Goal: Task Accomplishment & Management: Use online tool/utility

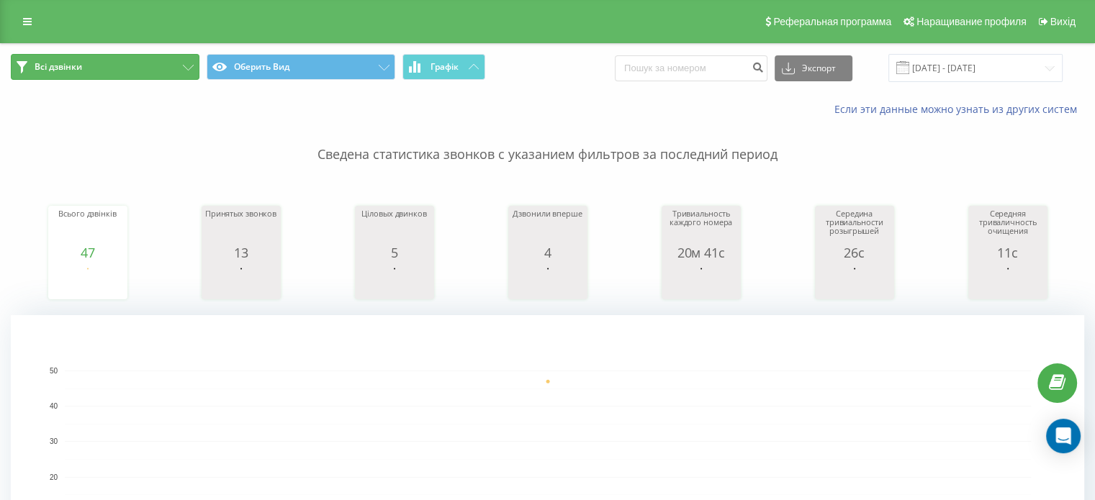
click at [122, 68] on button "Всі дзвінки" at bounding box center [105, 67] width 189 height 26
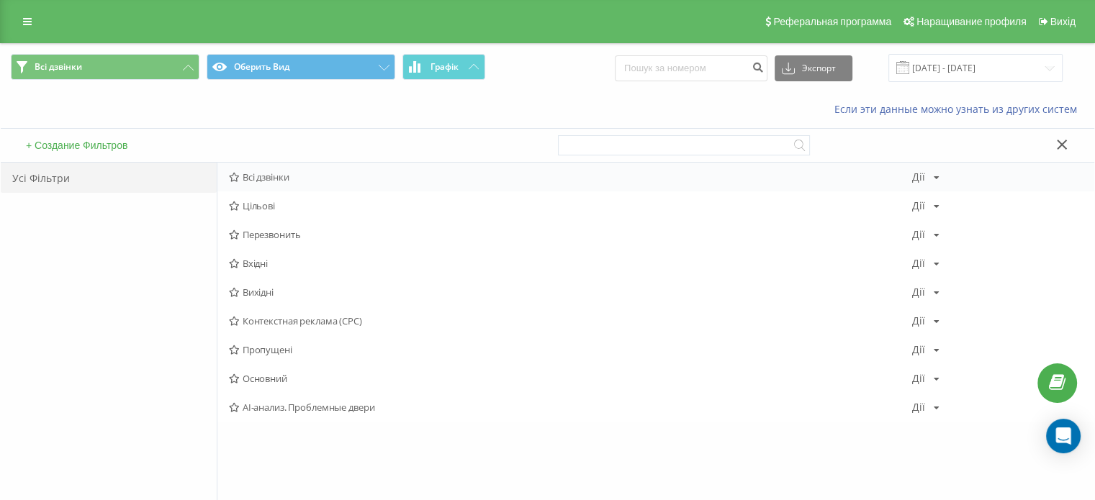
click at [245, 169] on div "Всі дзвінки [PERSON_NAME] Копіювати Видалити По замкованиям Поділитися" at bounding box center [655, 177] width 877 height 29
click at [346, 209] on span "Цільові" at bounding box center [570, 206] width 683 height 10
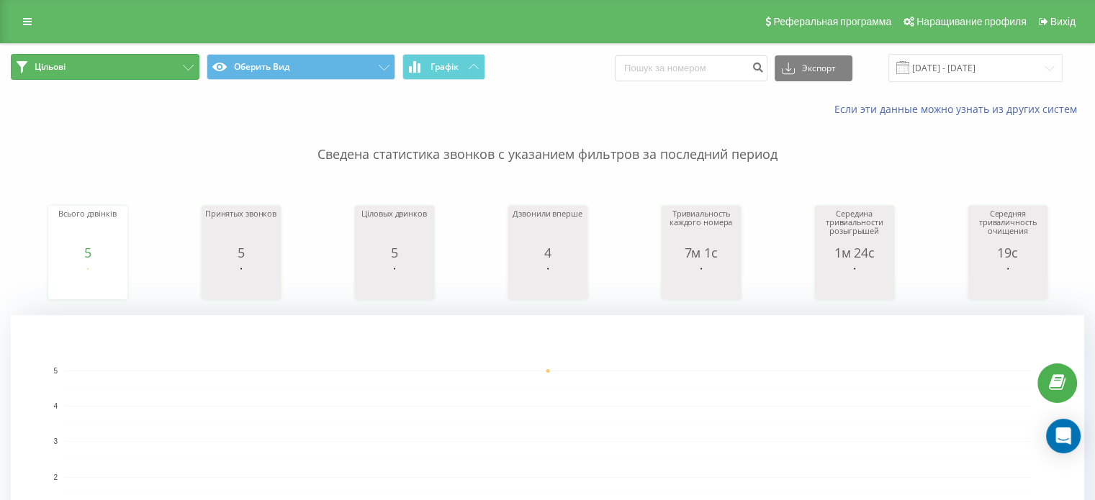
click at [129, 71] on button "Цільові" at bounding box center [105, 67] width 189 height 26
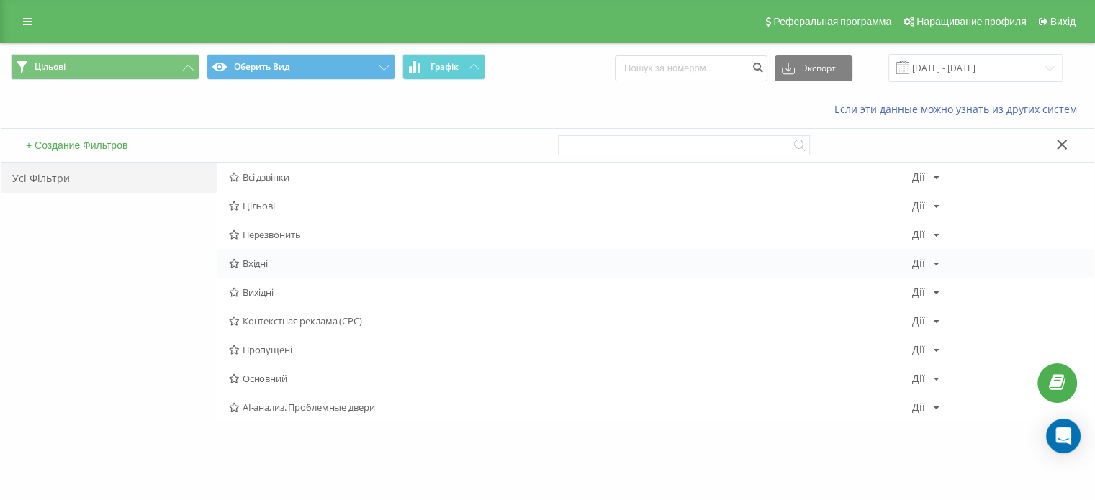
click at [317, 252] on div "Вхідні Дії Редагувати Копіювати Видалити По замкованиям Поділитися" at bounding box center [655, 263] width 877 height 29
click at [282, 261] on span "Вхідні" at bounding box center [570, 263] width 683 height 10
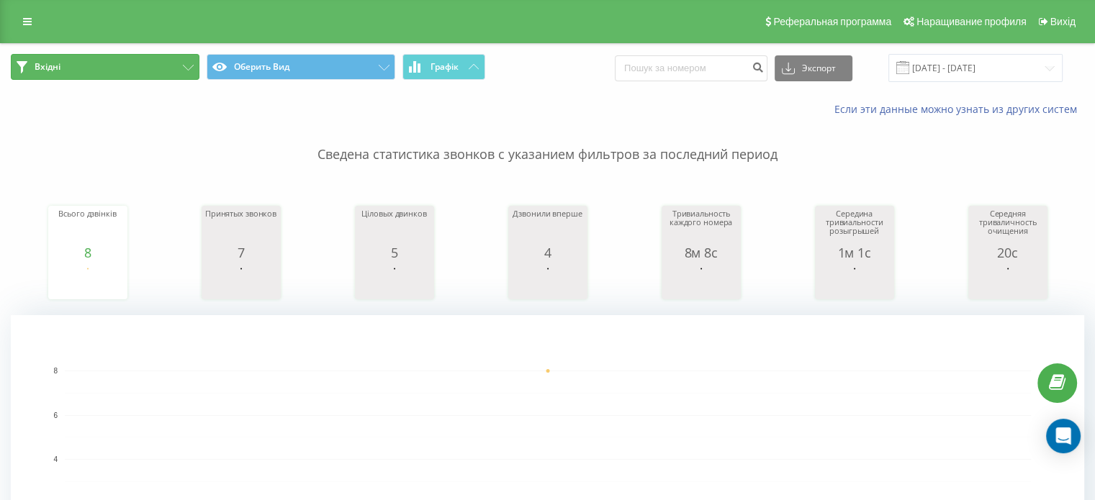
click at [144, 78] on button "Вхідні" at bounding box center [105, 67] width 189 height 26
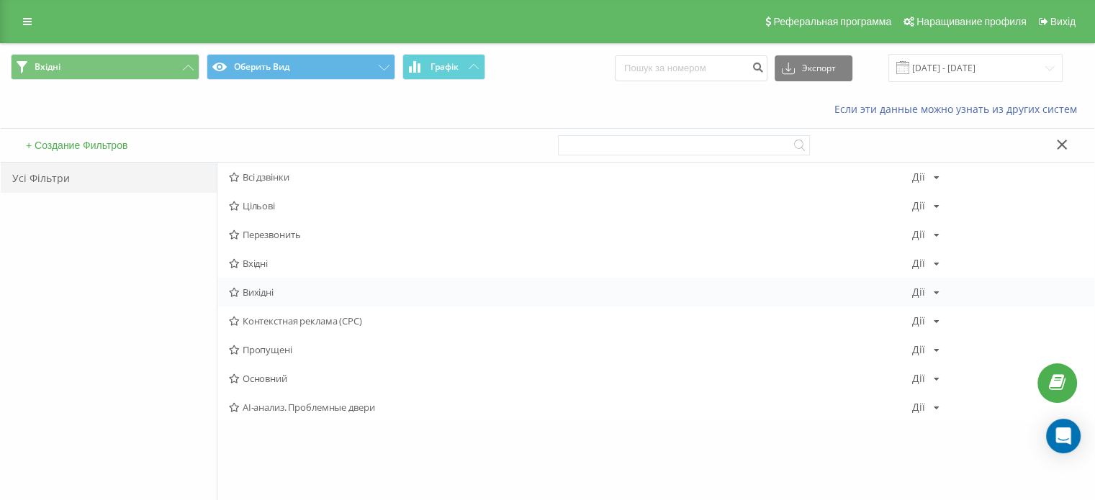
click at [299, 293] on span "Вихідні" at bounding box center [570, 292] width 683 height 10
